Goal: Information Seeking & Learning: Understand process/instructions

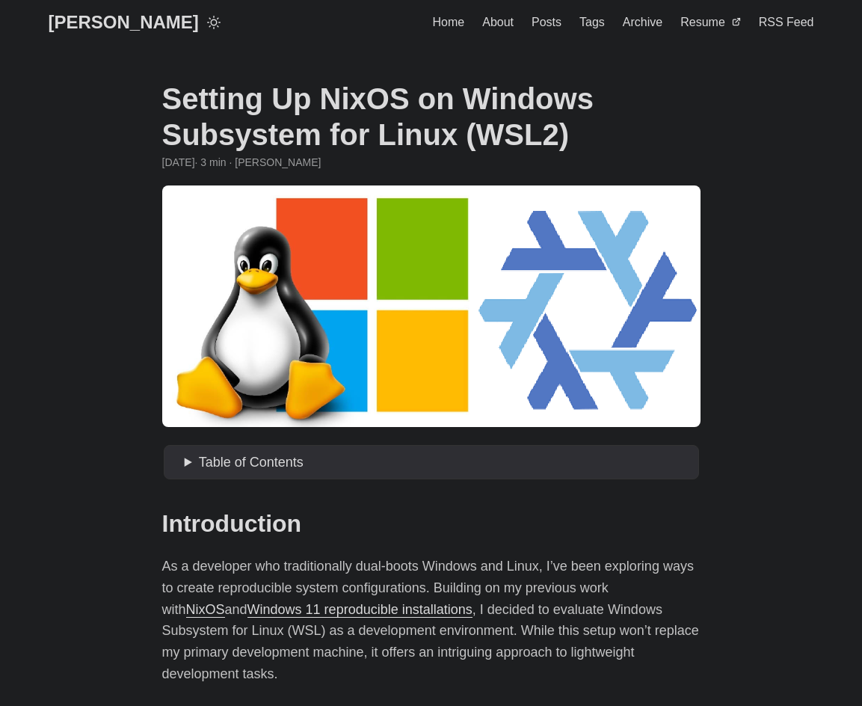
drag, startPoint x: 112, startPoint y: 164, endPoint x: 130, endPoint y: 160, distance: 18.3
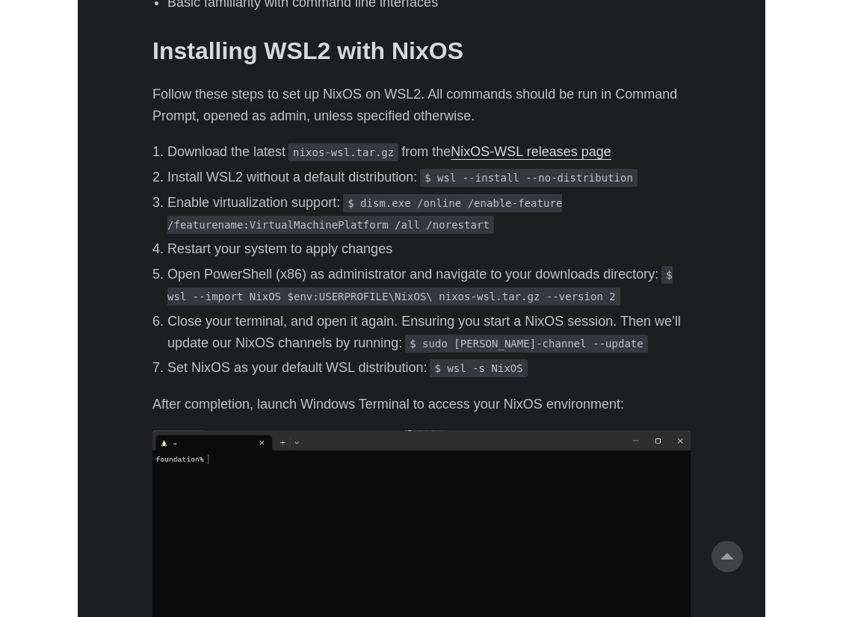
scroll to position [862, 0]
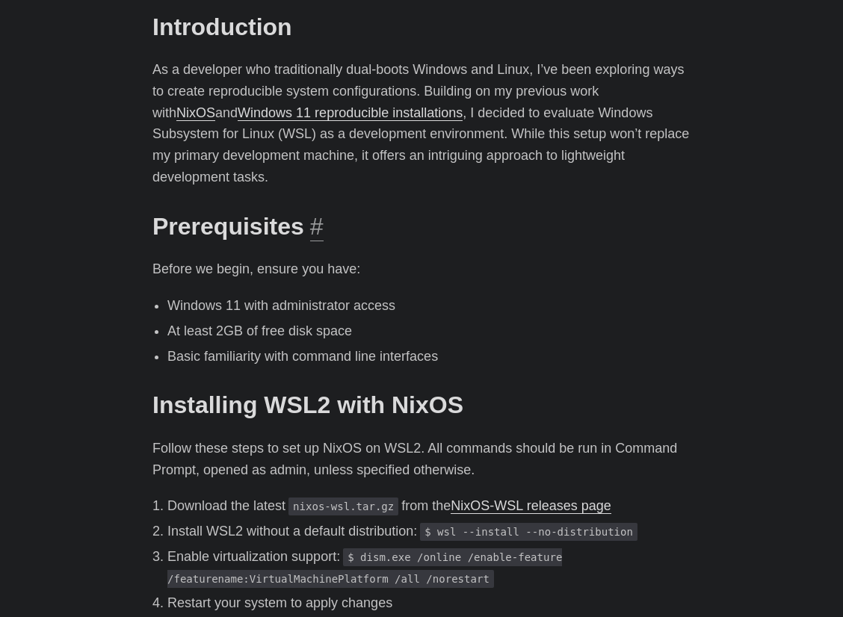
scroll to position [637, 0]
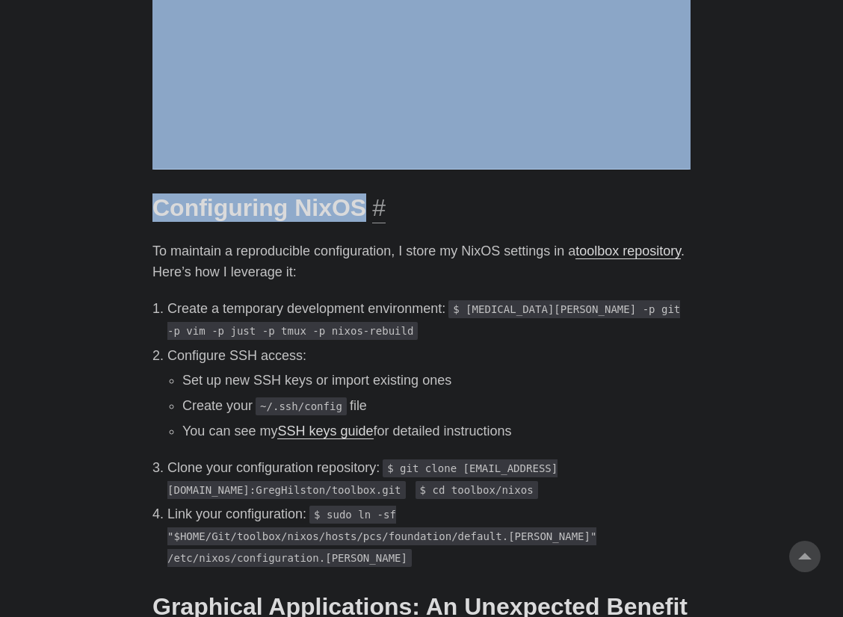
drag, startPoint x: 158, startPoint y: 58, endPoint x: 466, endPoint y: 171, distance: 328.2
click at [466, 171] on div "Introduction # As a developer who traditionally dual-boots Windows and Linux, I…" at bounding box center [421, 555] width 538 height 2922
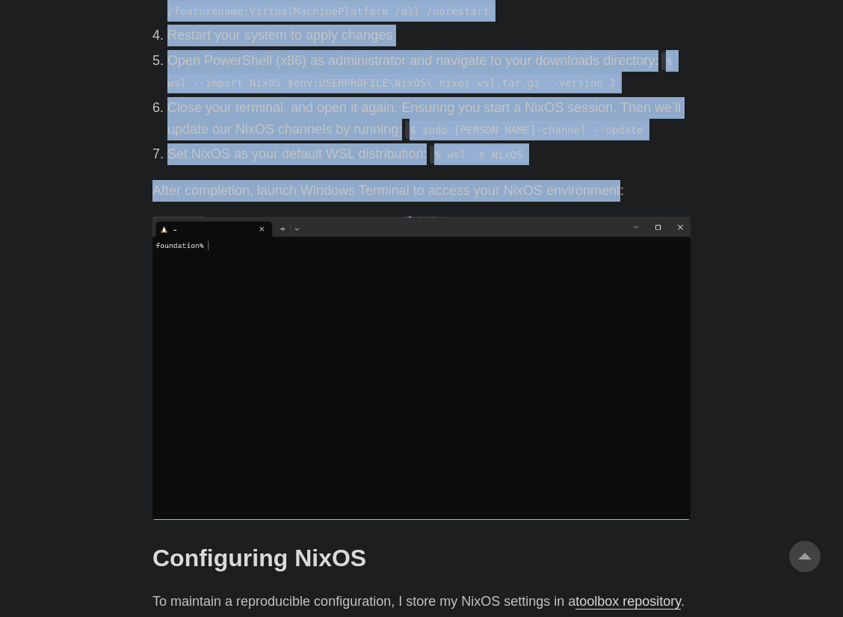
click at [619, 180] on p "After completion, launch Windows Terminal to access your NixOS environment:" at bounding box center [421, 191] width 538 height 22
copy div "Loremipsumdol # Sitame co adipi, elitse doe temp: Incidid 31 utla etdoloremagna…"
click at [592, 144] on p "Set NixOS as your default WSL distribution: $ wsl -s NixOS" at bounding box center [428, 155] width 523 height 22
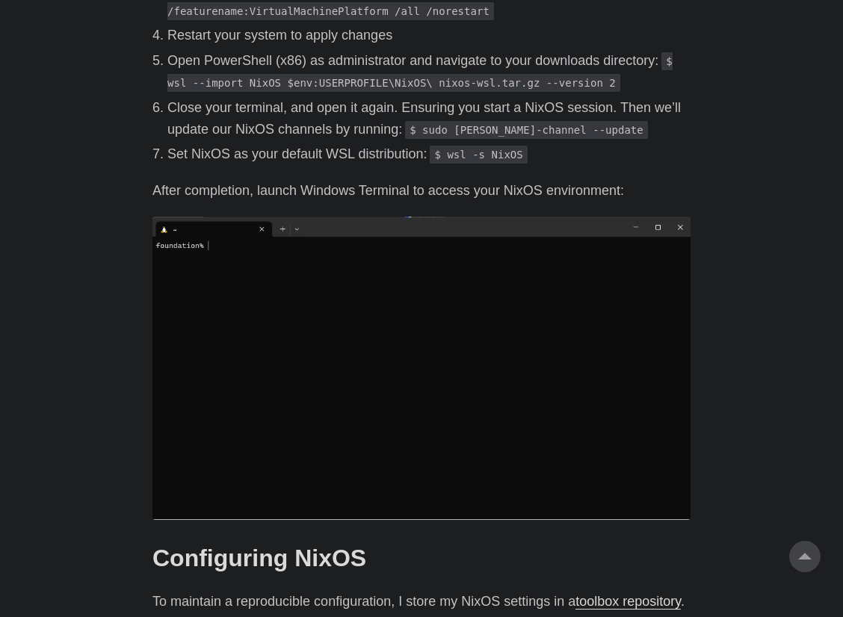
scroll to position [823, 0]
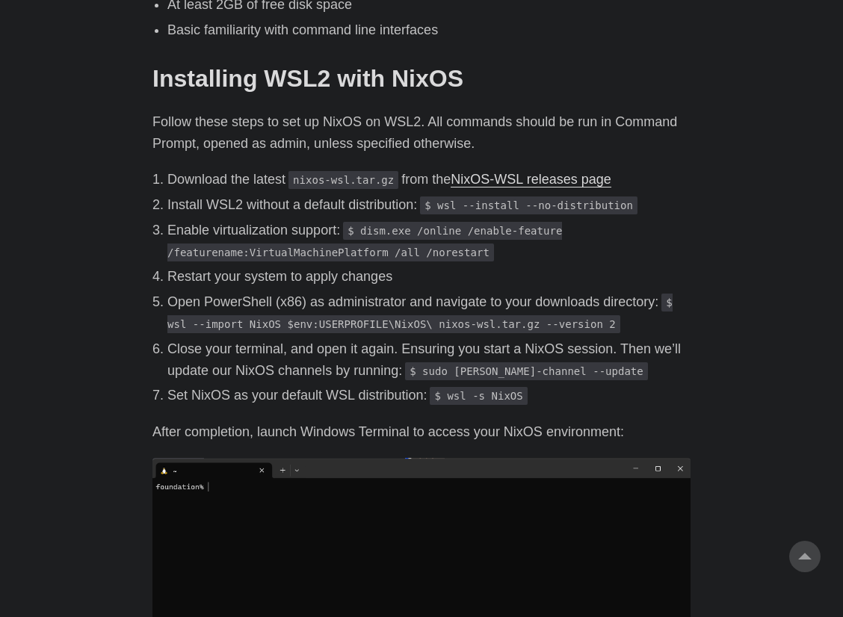
click at [534, 172] on link "NixOS-WSL releases page" at bounding box center [531, 179] width 160 height 15
click at [507, 172] on link "NixOS-WSL releases page" at bounding box center [531, 179] width 160 height 15
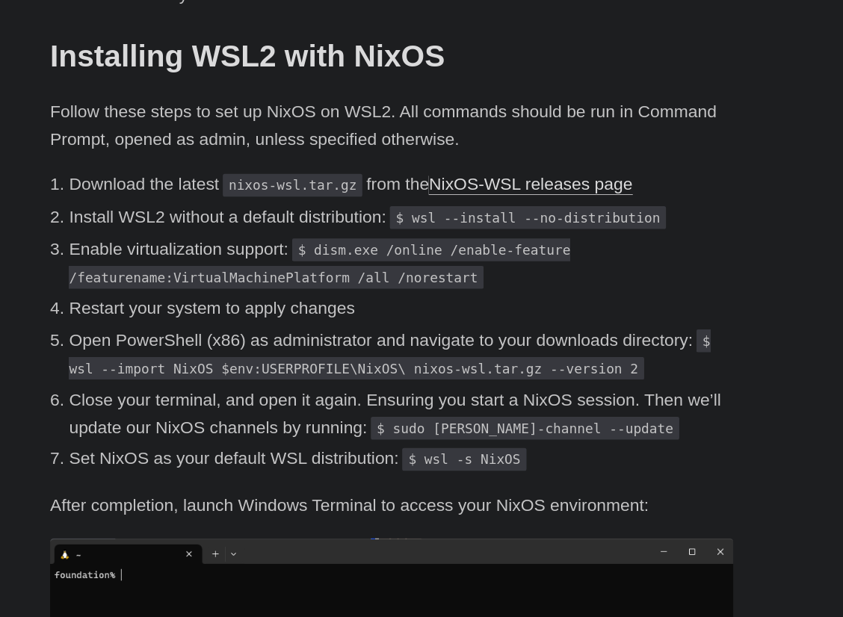
scroll to position [796, 0]
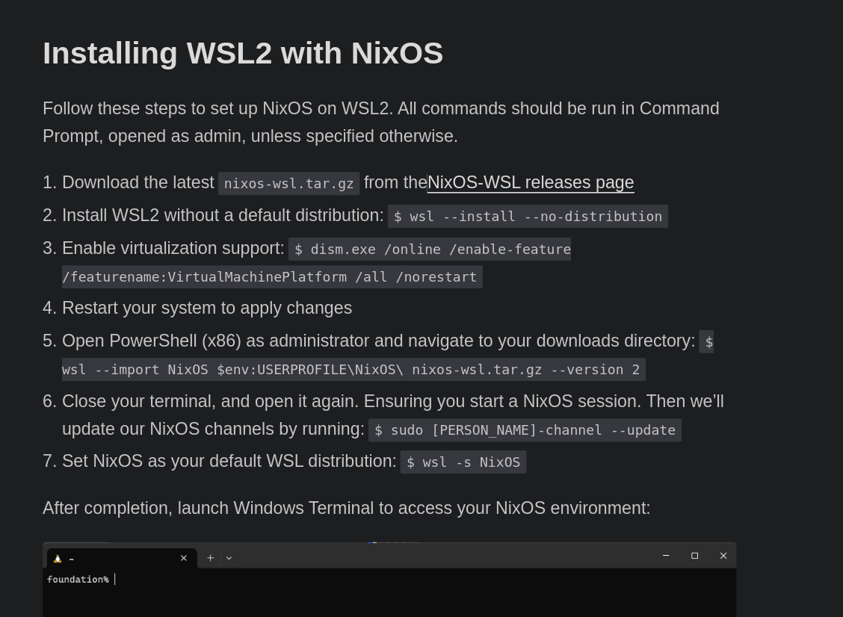
click at [672, 223] on ol "Download the latest nixos-wsl.tar.gz from the NixOS-WSL releases page Install W…" at bounding box center [421, 315] width 538 height 238
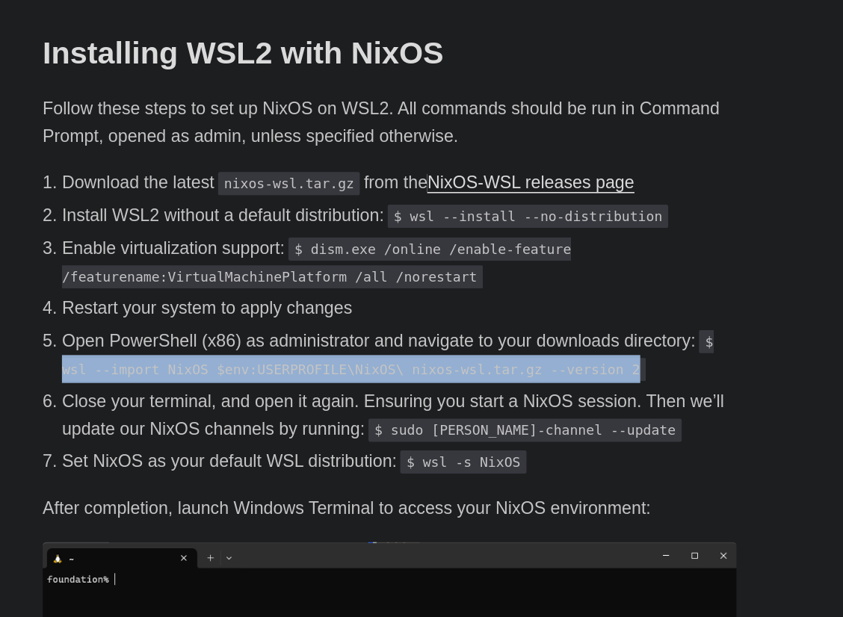
drag, startPoint x: 582, startPoint y: 329, endPoint x: 156, endPoint y: 337, distance: 426.1
click at [156, 337] on ol "Download the latest nixos-wsl.tar.gz from the NixOS-WSL releases page Install W…" at bounding box center [421, 315] width 538 height 238
copy code "wsl --import NixOS $env:USERPROFILE\NixOS\ nixos-wsl.tar.gz --version 2"
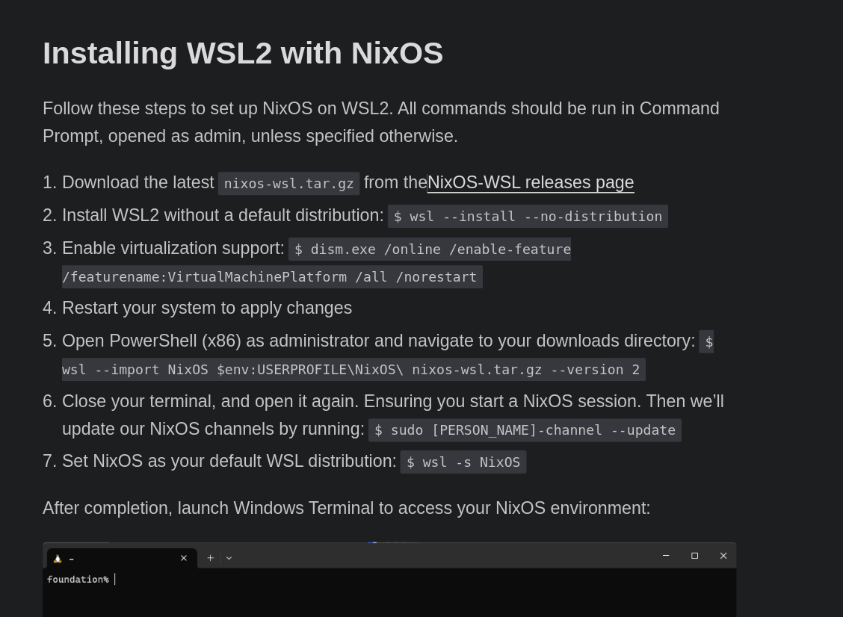
click at [635, 295] on ol "Download the latest nixos-wsl.tar.gz from the NixOS-WSL releases page Install W…" at bounding box center [421, 315] width 538 height 238
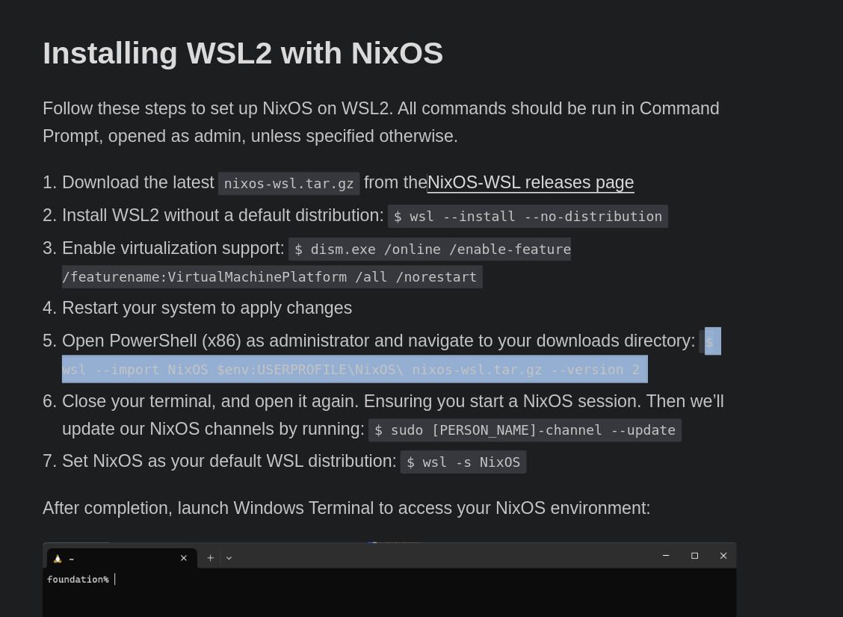
drag, startPoint x: 666, startPoint y: 313, endPoint x: 605, endPoint y: 340, distance: 66.2
click at [605, 340] on ol "Download the latest nixos-wsl.tar.gz from the NixOS-WSL releases page Install W…" at bounding box center [421, 315] width 538 height 238
copy ol "$ wsl --import NixOS $env:USERPROFILE\NixOS\ nixos-wsl.tar.gz --version 2"
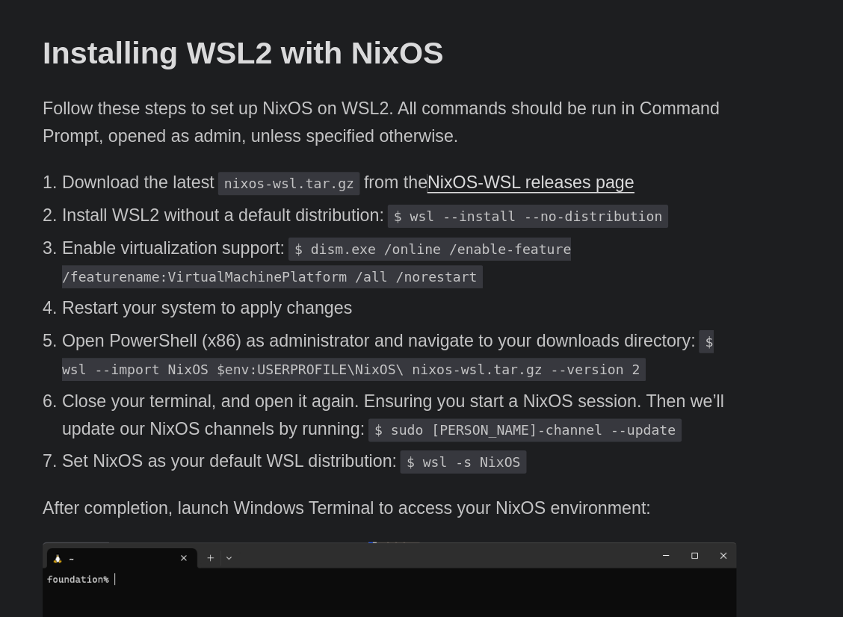
click at [521, 318] on p "Open PowerShell (x86) as administrator and navigate to your downloads directory…" at bounding box center [428, 339] width 523 height 43
